Goal: Task Accomplishment & Management: Manage account settings

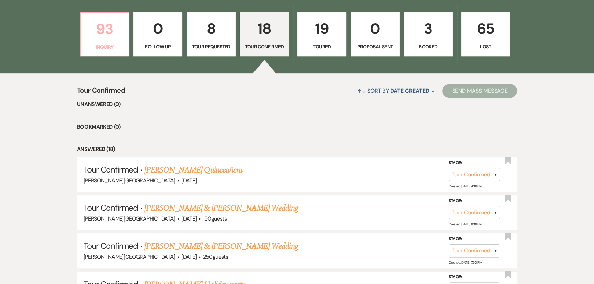
click at [112, 49] on p "Inquiry" at bounding box center [105, 47] width 40 height 8
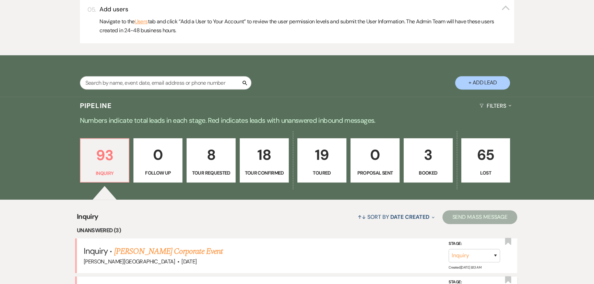
scroll to position [467, 0]
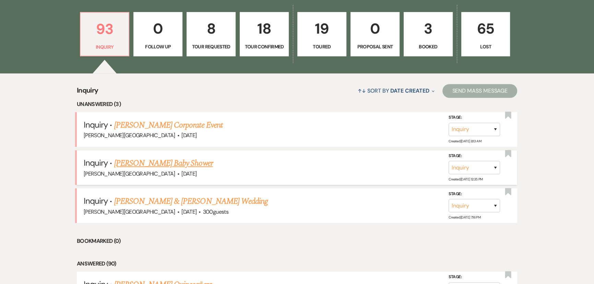
click at [271, 154] on li "Inquiry · [PERSON_NAME] Baby Shower [PERSON_NAME][GEOGRAPHIC_DATA] · [DATE] Sta…" at bounding box center [297, 167] width 440 height 35
click at [253, 50] on link "18 Tour Confirmed" at bounding box center [264, 34] width 49 height 45
select select "4"
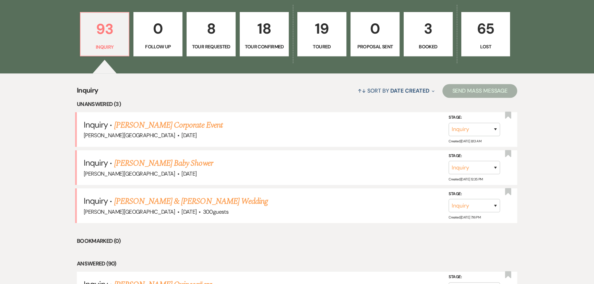
select select "4"
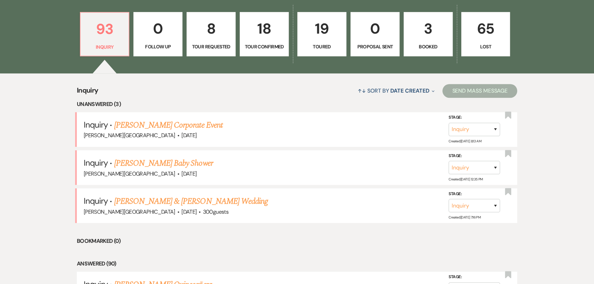
select select "4"
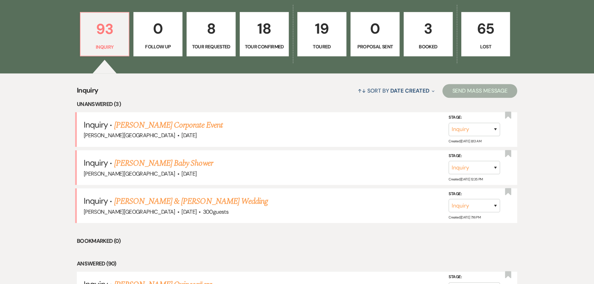
select select "4"
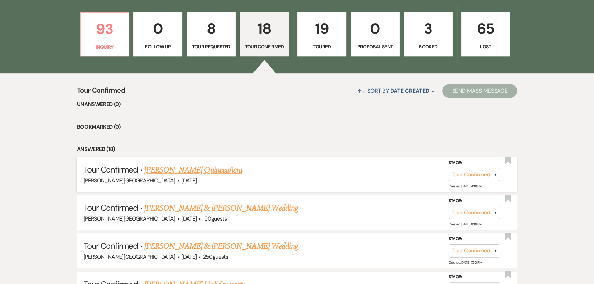
click at [195, 165] on link "[PERSON_NAME] Quinceañera" at bounding box center [193, 170] width 98 height 12
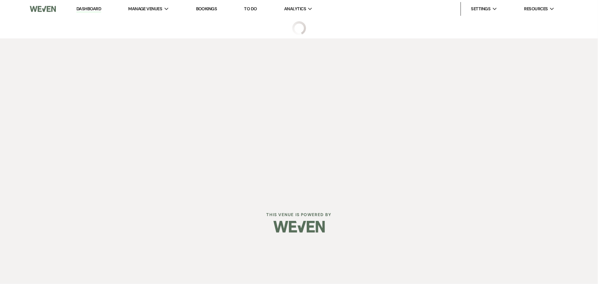
select select "4"
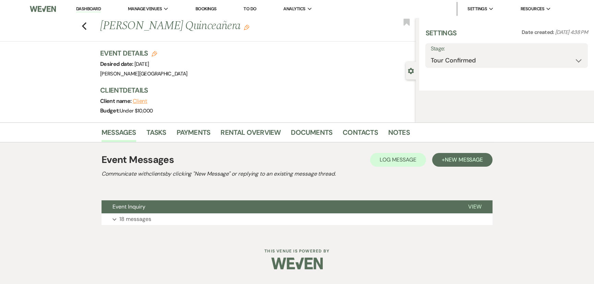
select select "5"
select select "15"
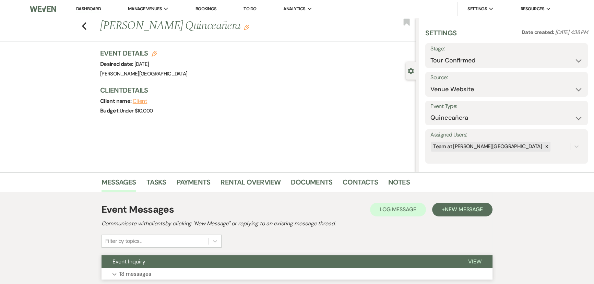
click at [117, 276] on button "Expand 18 messages" at bounding box center [296, 274] width 391 height 12
click at [89, 26] on div "Previous [PERSON_NAME] Quinceañera Edit Bookmark" at bounding box center [206, 30] width 419 height 24
click at [87, 26] on icon "Previous" at bounding box center [84, 26] width 5 height 8
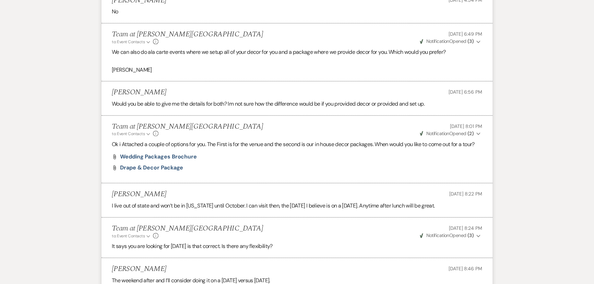
select select "4"
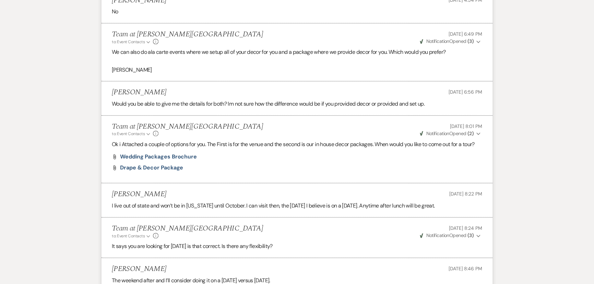
select select "4"
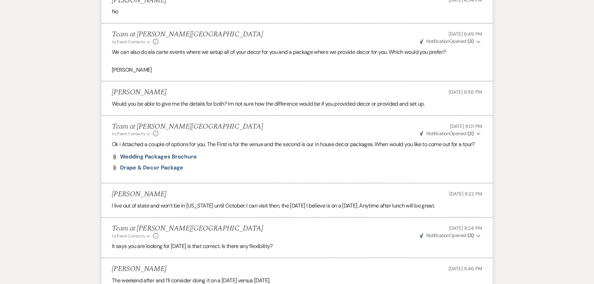
select select "4"
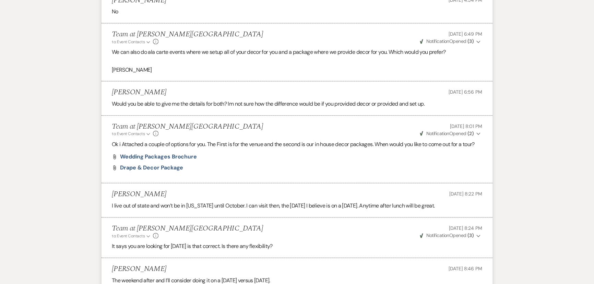
select select "4"
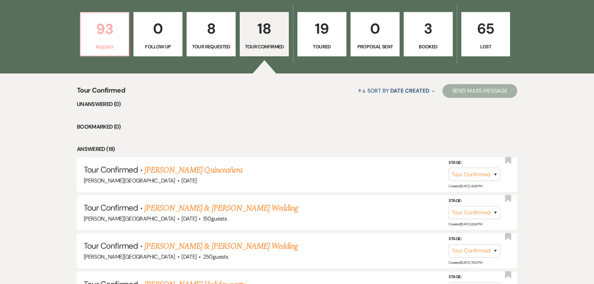
click at [101, 45] on p "Inquiry" at bounding box center [105, 47] width 40 height 8
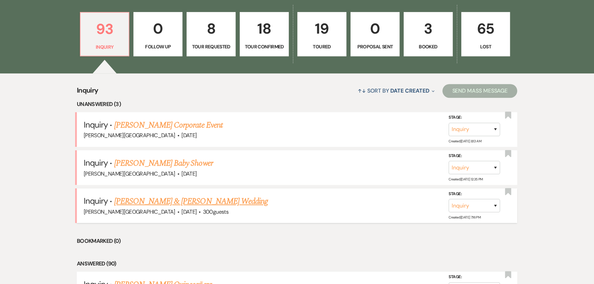
click at [194, 197] on link "[PERSON_NAME] & [PERSON_NAME] Wedding" at bounding box center [191, 201] width 154 height 12
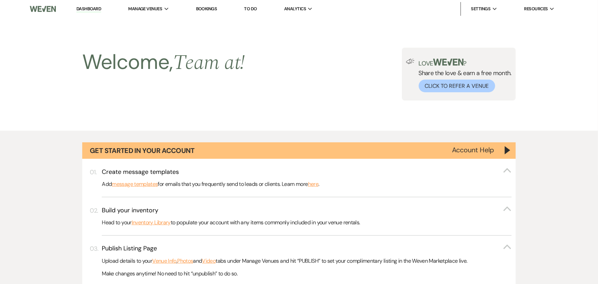
select select "5"
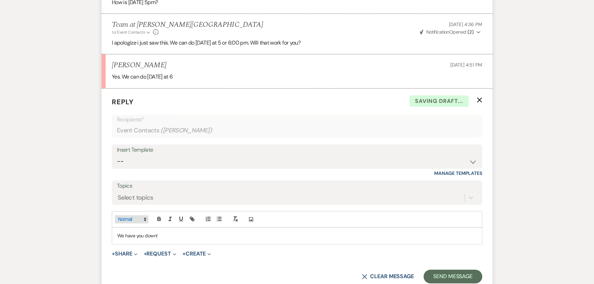
scroll to position [922, 0]
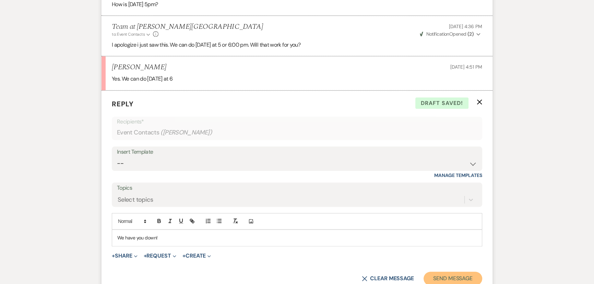
click at [458, 272] on button "Send Message" at bounding box center [452, 279] width 59 height 14
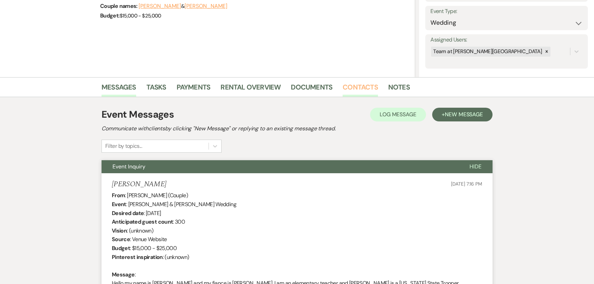
scroll to position [84, 0]
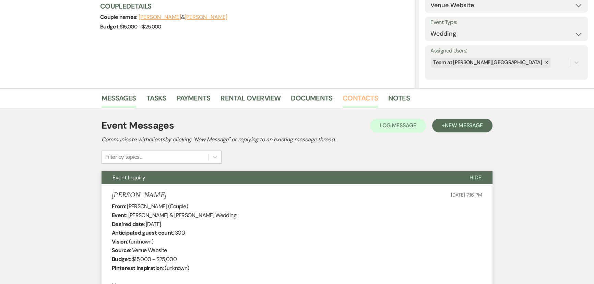
click at [345, 95] on link "Contacts" at bounding box center [360, 100] width 35 height 15
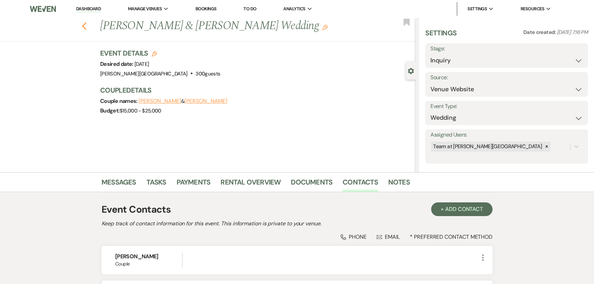
click at [85, 26] on use "button" at bounding box center [84, 26] width 4 height 8
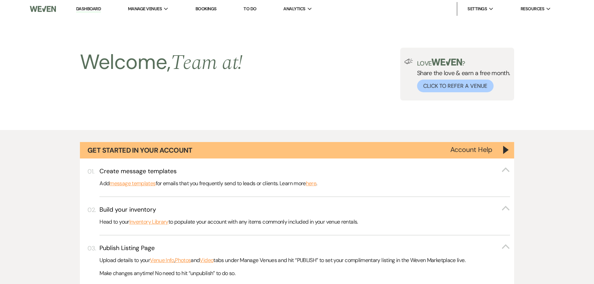
scroll to position [467, 0]
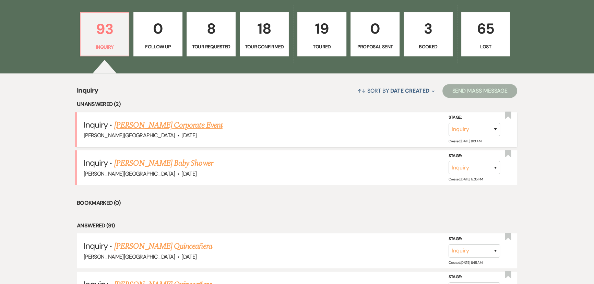
click at [160, 123] on link "[PERSON_NAME] Corporate Event" at bounding box center [168, 125] width 108 height 12
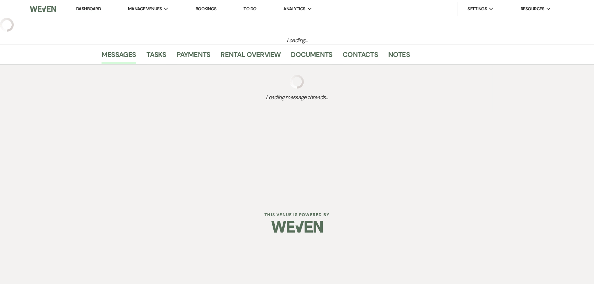
select select "5"
select select "9"
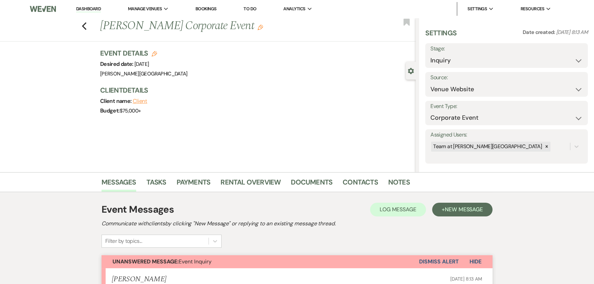
click at [83, 27] on div "Previous [PERSON_NAME] Corporate Event Edit Bookmark" at bounding box center [206, 30] width 419 height 24
click at [86, 26] on icon "Previous" at bounding box center [84, 26] width 5 height 8
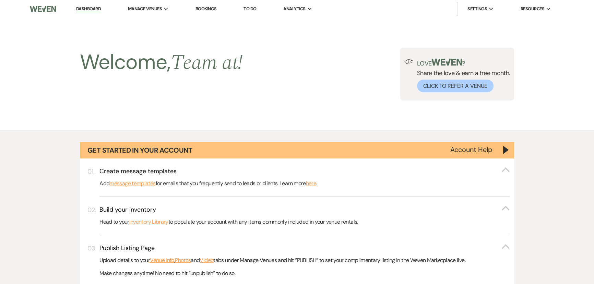
scroll to position [467, 0]
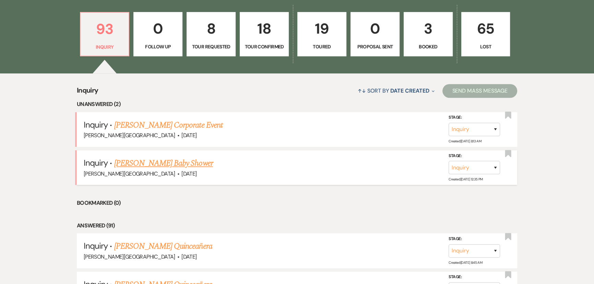
click at [142, 160] on link "[PERSON_NAME] Baby Shower" at bounding box center [163, 163] width 99 height 12
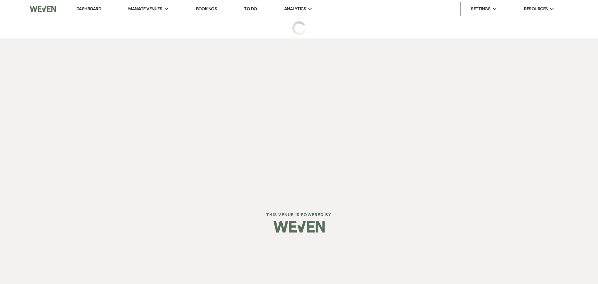
select select "5"
select select "3"
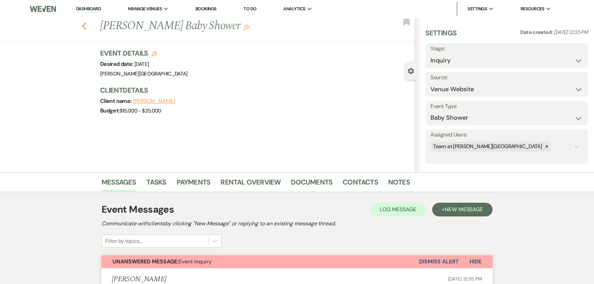
click at [85, 25] on use "button" at bounding box center [84, 26] width 4 height 8
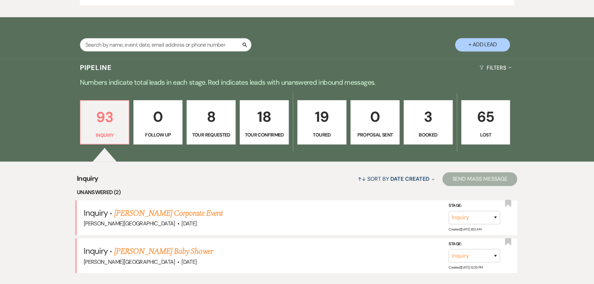
scroll to position [374, 0]
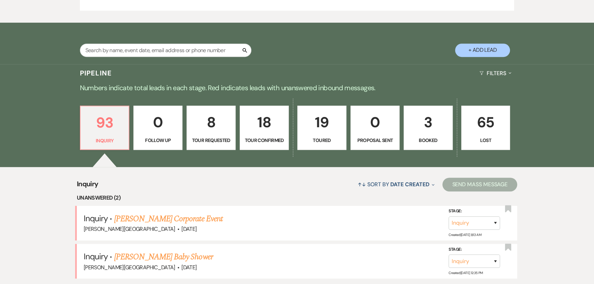
click at [261, 128] on p "18" at bounding box center [264, 122] width 40 height 23
select select "4"
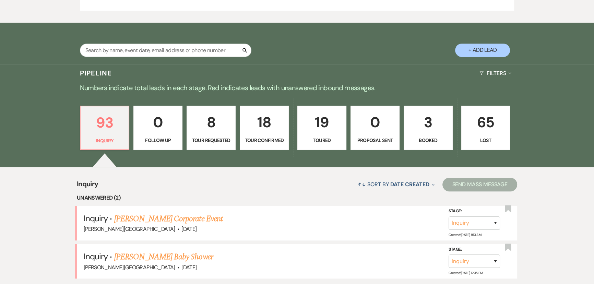
select select "4"
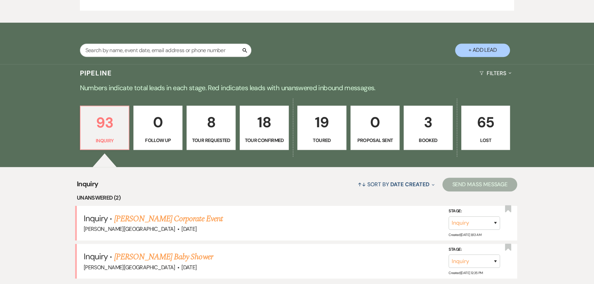
select select "4"
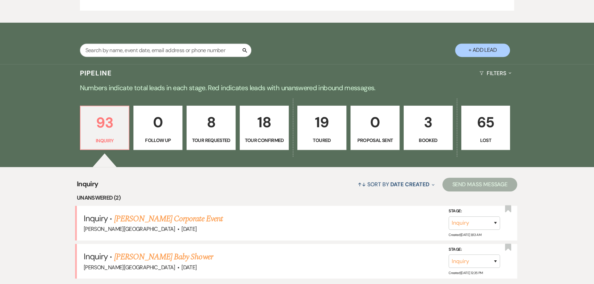
select select "4"
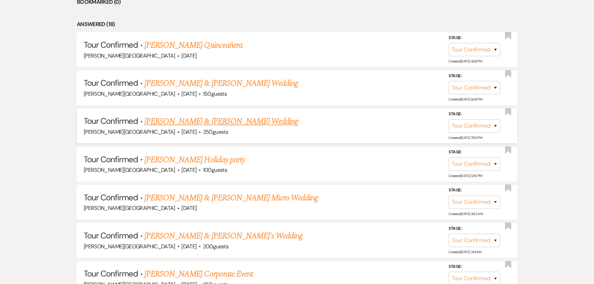
scroll to position [467, 0]
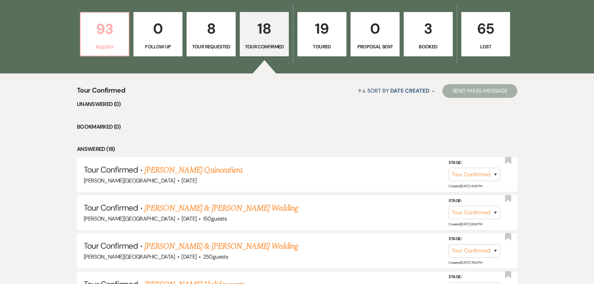
click at [118, 51] on link "93 Inquiry" at bounding box center [105, 34] width 50 height 45
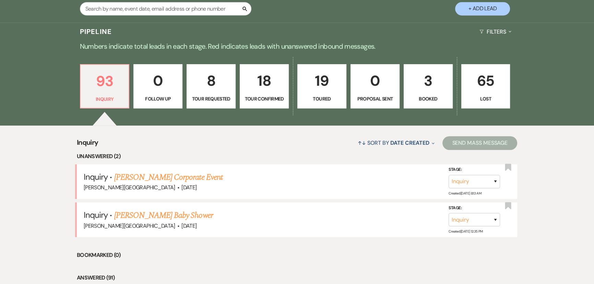
scroll to position [405, 0]
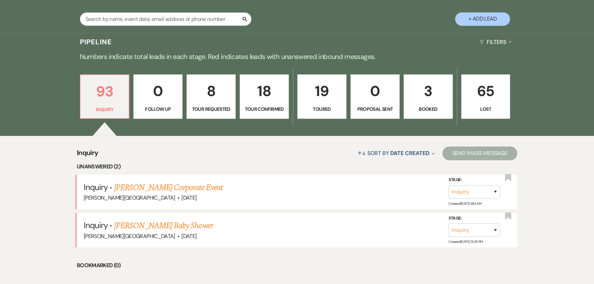
click at [251, 98] on p "18" at bounding box center [264, 91] width 40 height 23
select select "4"
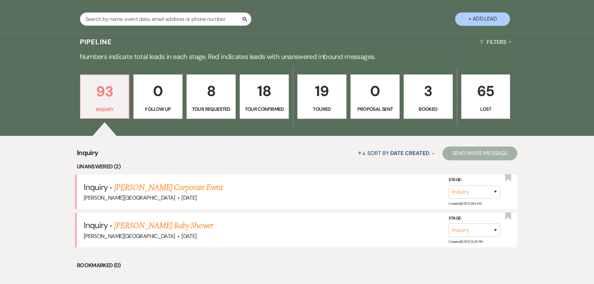
select select "4"
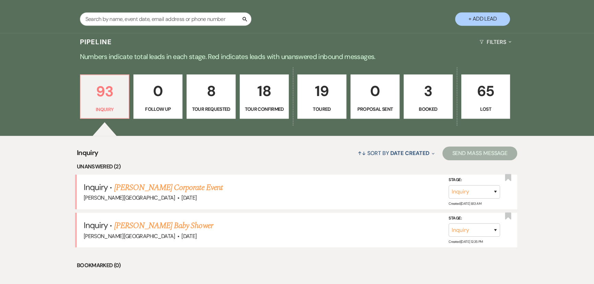
select select "4"
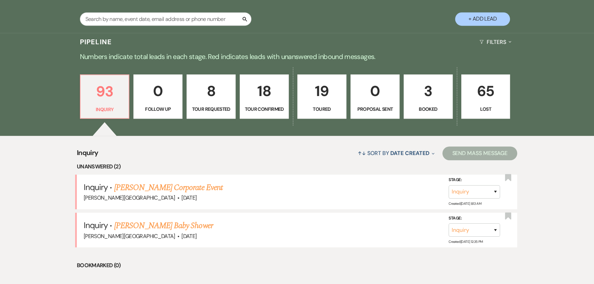
select select "4"
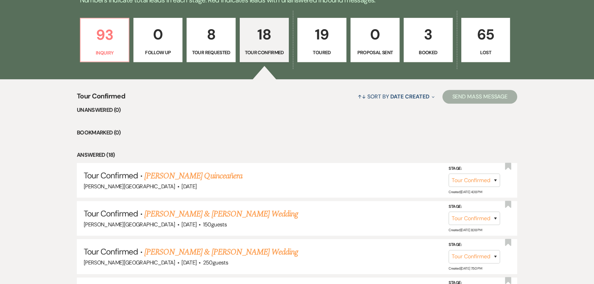
scroll to position [530, 0]
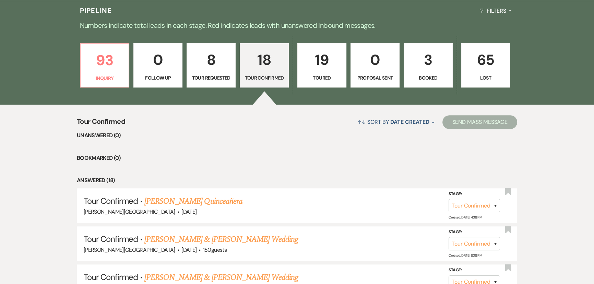
click at [201, 69] on p "8" at bounding box center [211, 59] width 40 height 23
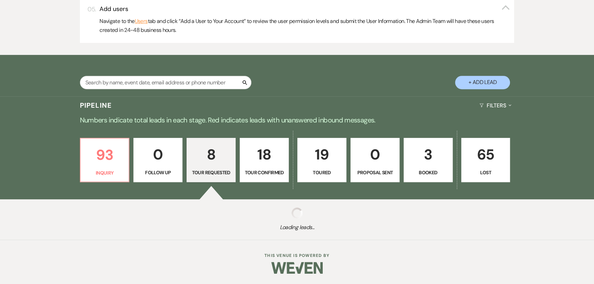
select select "2"
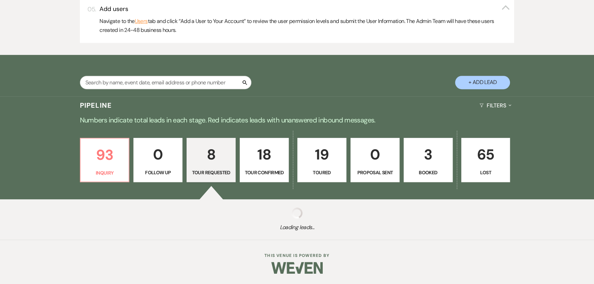
select select "2"
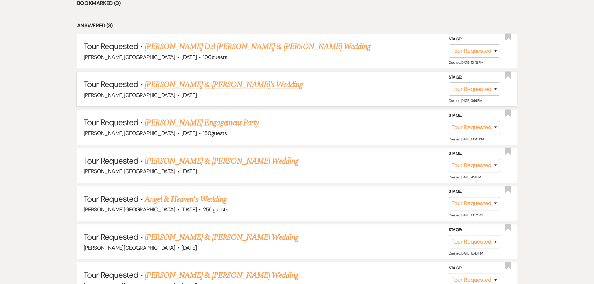
scroll to position [592, 0]
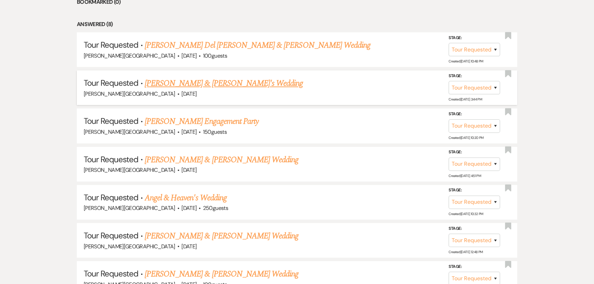
click at [222, 160] on link "[PERSON_NAME] & [PERSON_NAME] Wedding" at bounding box center [222, 160] width 154 height 12
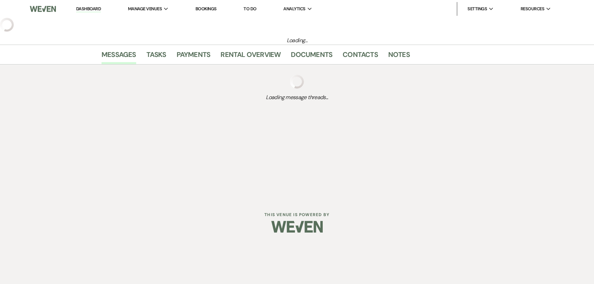
select select "2"
select select "5"
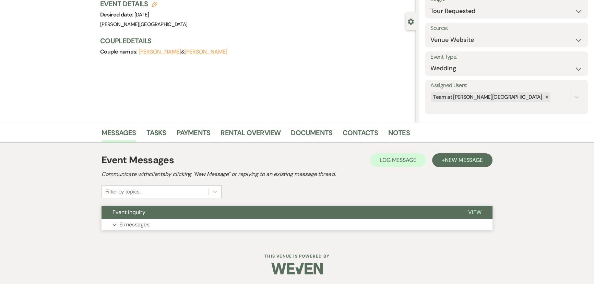
click at [148, 220] on p "6 messages" at bounding box center [134, 224] width 30 height 9
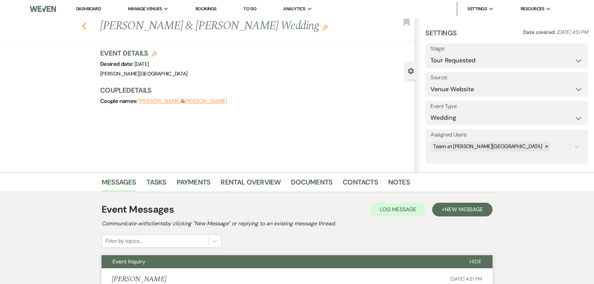
click at [84, 26] on icon "Previous" at bounding box center [84, 26] width 5 height 8
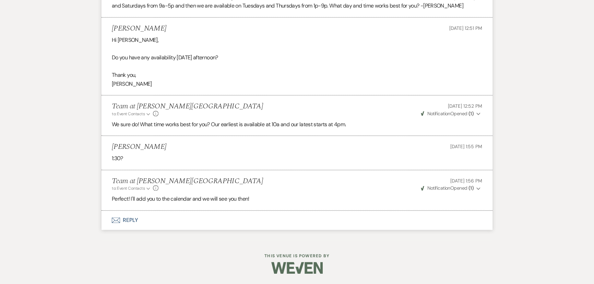
select select "2"
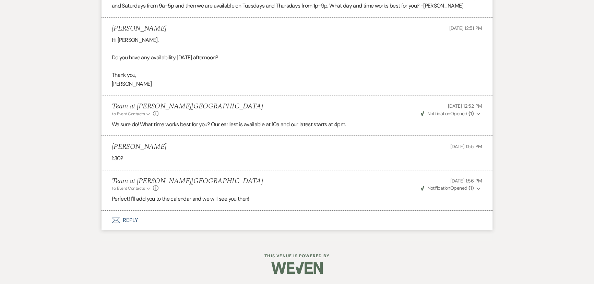
select select "2"
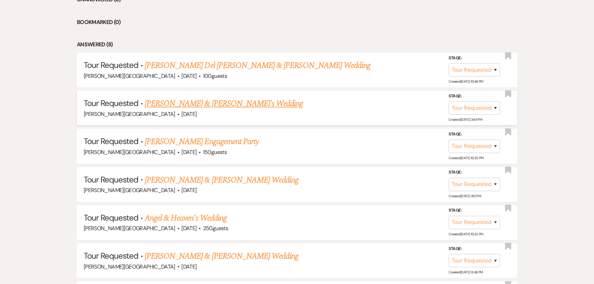
scroll to position [561, 0]
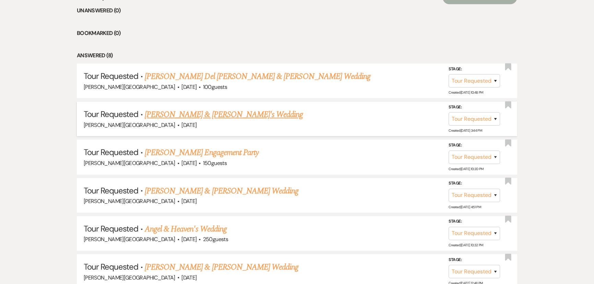
click at [190, 116] on link "[PERSON_NAME] & [PERSON_NAME]'s Wedding" at bounding box center [224, 114] width 158 height 12
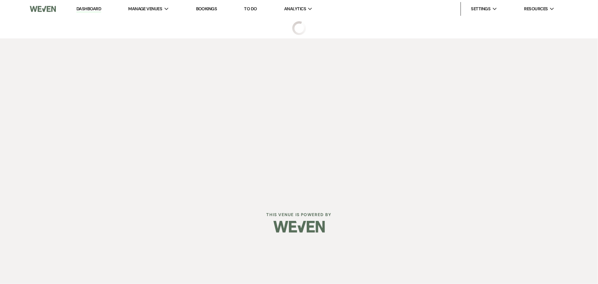
select select "2"
select select "5"
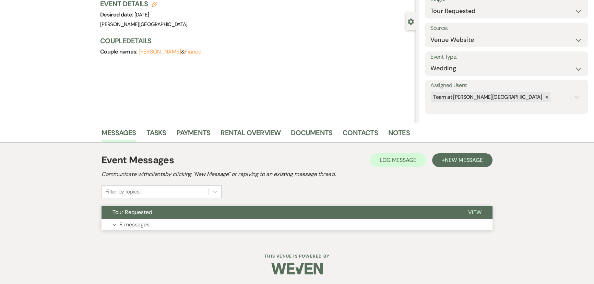
click at [149, 224] on p "8 messages" at bounding box center [134, 224] width 30 height 9
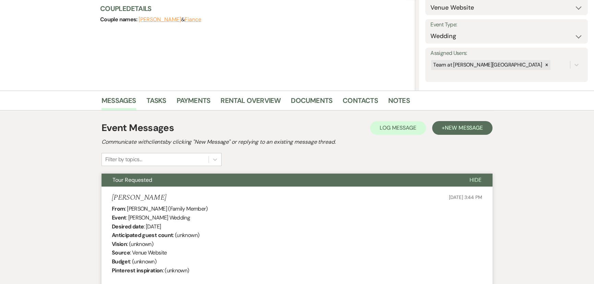
scroll to position [41, 0]
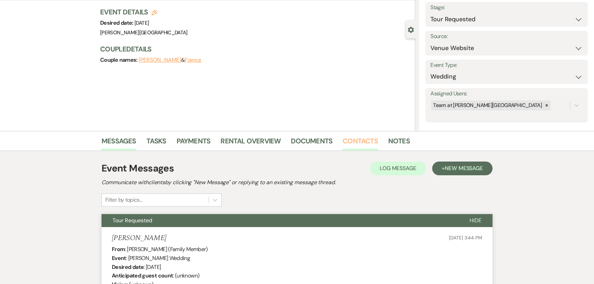
click at [353, 135] on link "Contacts" at bounding box center [360, 142] width 35 height 15
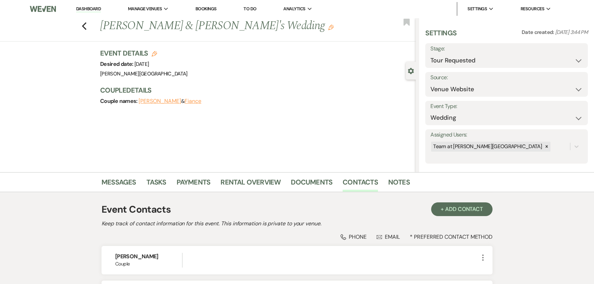
click at [85, 8] on link "Dashboard" at bounding box center [88, 9] width 25 height 7
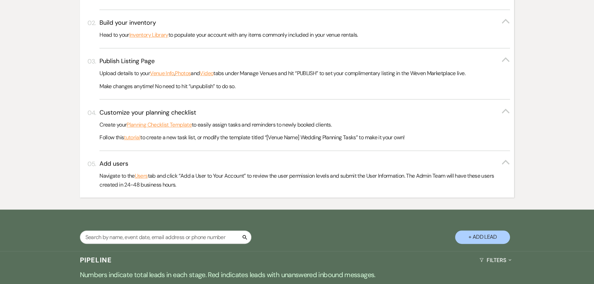
scroll to position [374, 0]
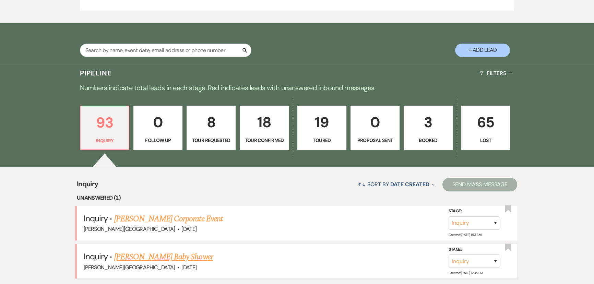
click at [181, 264] on span "[DATE]" at bounding box center [188, 267] width 15 height 7
click at [134, 256] on link "[PERSON_NAME] Baby Shower" at bounding box center [163, 257] width 99 height 12
select select "5"
select select "3"
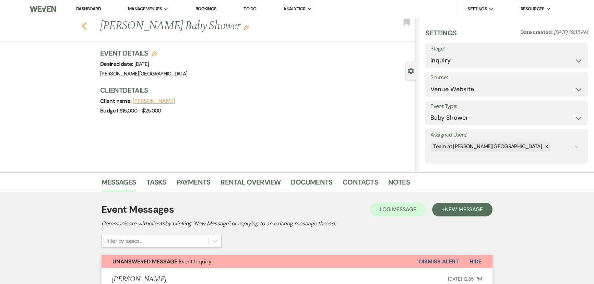
click at [87, 27] on icon "Previous" at bounding box center [84, 26] width 5 height 8
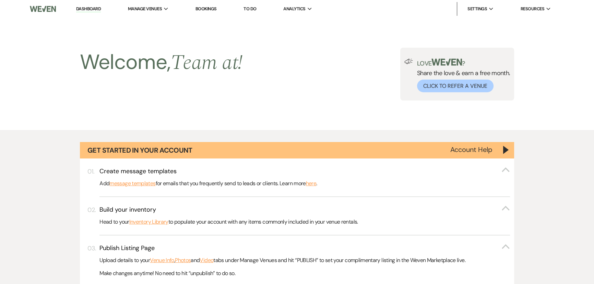
scroll to position [374, 0]
